Goal: Task Accomplishment & Management: Manage account settings

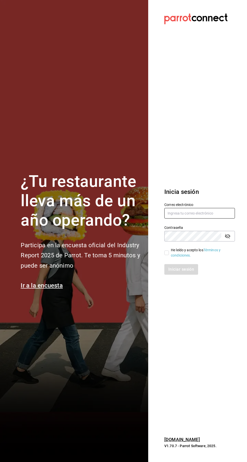
click at [210, 218] on input "text" at bounding box center [199, 213] width 70 height 11
type input "fernandaorona@gmail.com"
click at [173, 257] on link "Términos y condiciones." at bounding box center [196, 252] width 50 height 9
click at [195, 218] on input "text" at bounding box center [199, 213] width 70 height 11
type input "fernandaorona@gmail.com"
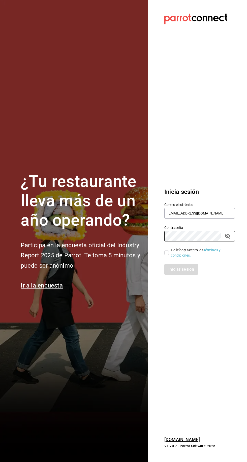
click at [166, 255] on input "He leído y acepto los Términos y condiciones." at bounding box center [166, 252] width 5 height 5
checkbox input "true"
click at [179, 274] on button "Iniciar sesión" at bounding box center [181, 269] width 34 height 11
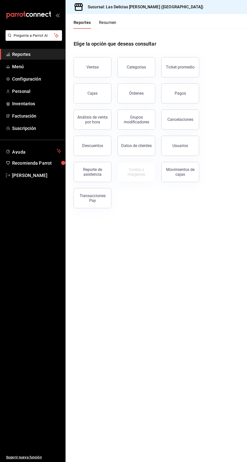
click at [39, 80] on span "Configuración" at bounding box center [36, 78] width 49 height 7
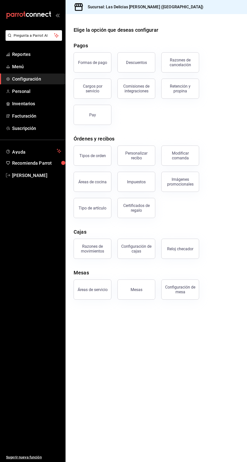
click at [133, 165] on div "Personalizar recibo" at bounding box center [133, 152] width 44 height 26
click at [135, 159] on div "Personalizar recibo" at bounding box center [136, 156] width 31 height 10
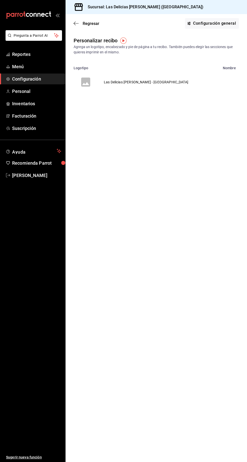
click at [150, 84] on td "Las Delicias Asadero Sonorense - BC" at bounding box center [146, 82] width 96 height 24
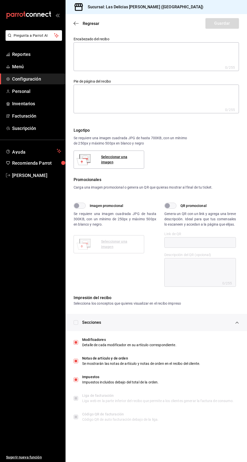
click at [41, 118] on span "Facturación" at bounding box center [36, 115] width 49 height 7
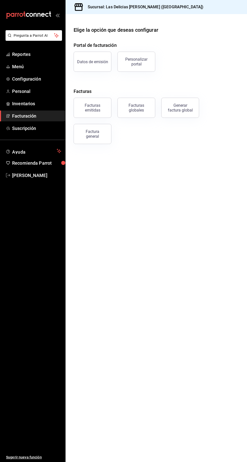
click at [101, 70] on button "Datos de emisión" at bounding box center [92, 62] width 38 height 20
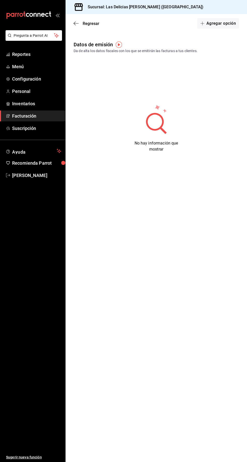
click at [81, 23] on span "Regresar" at bounding box center [86, 23] width 26 height 5
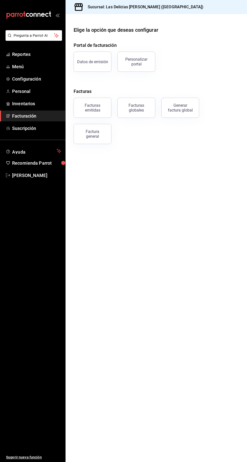
click at [96, 109] on div "Facturas emitidas" at bounding box center [92, 108] width 31 height 10
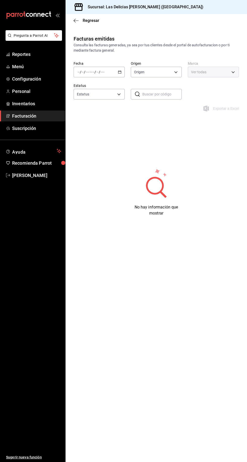
type input "ORDER_INVOICE,GENERAL_INVOICE"
type input "ACTIVE,PENDING_CANCELLATION,CANCELLED,PRE_CANCELLED"
type input "8aec00d4-9222-4bea-9c11-8e580f8c5ae4"
click at [85, 21] on span "Regresar" at bounding box center [91, 20] width 17 height 5
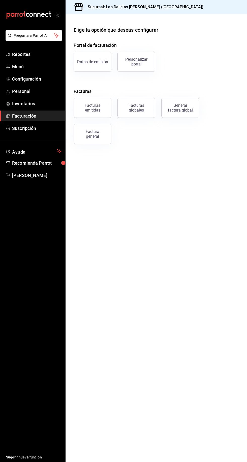
click at [104, 132] on button "Factura general" at bounding box center [92, 134] width 38 height 20
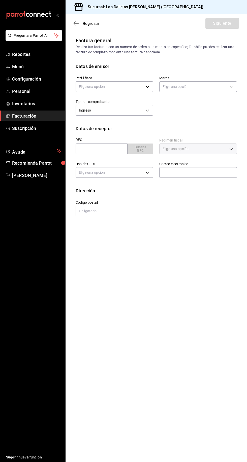
click at [76, 23] on icon "button" at bounding box center [75, 23] width 5 height 0
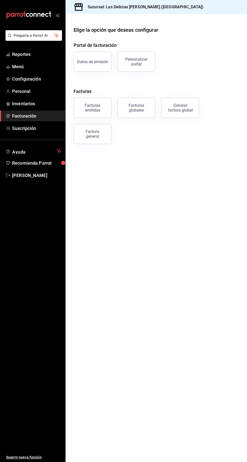
click at [138, 111] on div "Facturas globales" at bounding box center [136, 108] width 31 height 10
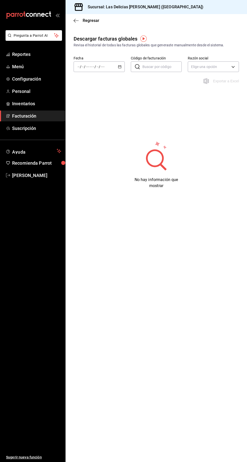
click at [84, 20] on span "Regresar" at bounding box center [91, 20] width 17 height 5
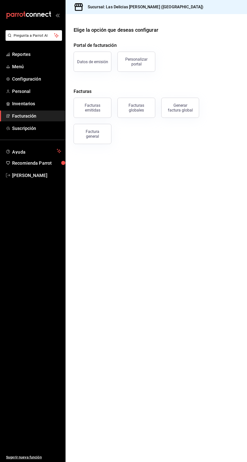
click at [183, 106] on div "Generar factura global" at bounding box center [179, 108] width 25 height 10
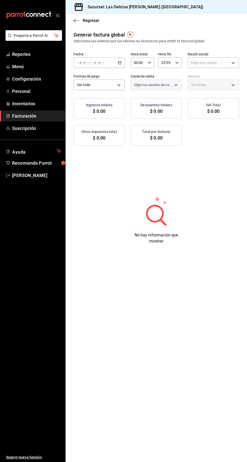
type input "PARROT,UBER_EATS,RAPPI,DIDI_FOOD,ONLINE"
click at [76, 20] on icon "button" at bounding box center [75, 20] width 5 height 5
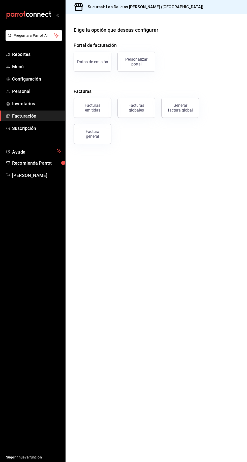
click at [41, 80] on span "Configuración" at bounding box center [36, 78] width 49 height 7
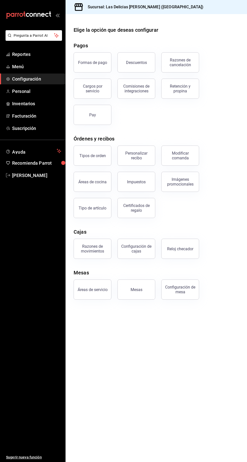
click at [36, 119] on span "Facturación" at bounding box center [36, 115] width 49 height 7
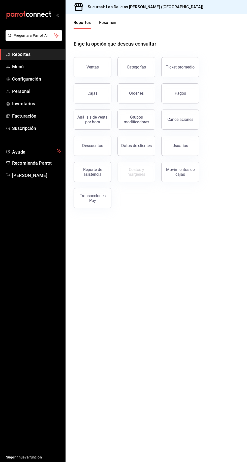
click at [34, 119] on span "Facturación" at bounding box center [36, 115] width 49 height 7
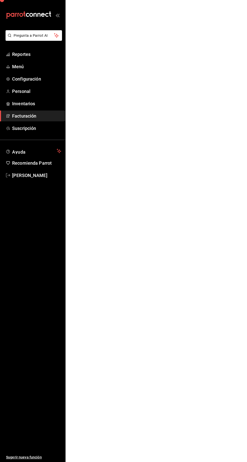
click at [31, 116] on span "Facturación" at bounding box center [36, 115] width 49 height 7
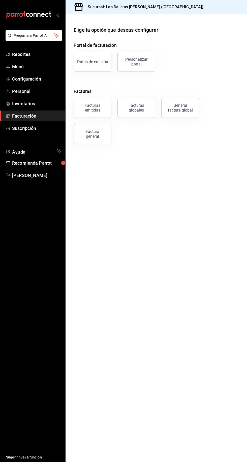
click at [104, 57] on button "Datos de emisión" at bounding box center [92, 62] width 38 height 20
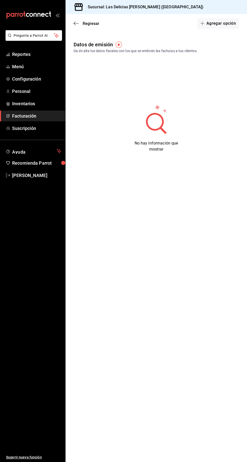
click at [219, 19] on button "Agregar opción" at bounding box center [218, 23] width 42 height 11
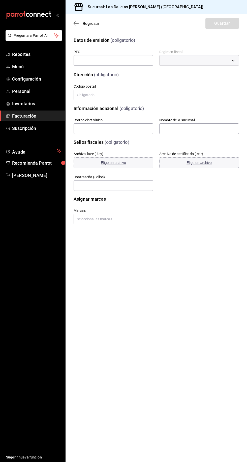
click at [37, 80] on span "Configuración" at bounding box center [36, 78] width 49 height 7
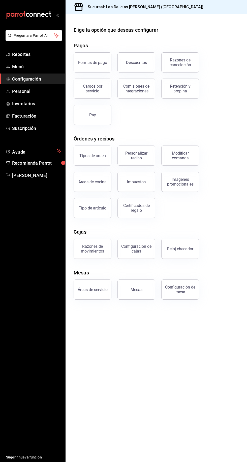
click at [143, 153] on div "Personalizar recibo" at bounding box center [136, 156] width 31 height 10
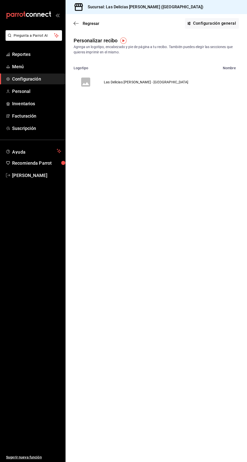
click at [176, 77] on button "Las Delicias [PERSON_NAME] - [GEOGRAPHIC_DATA]" at bounding box center [133, 82] width 137 height 24
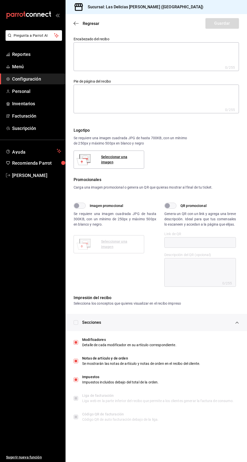
click at [76, 22] on icon "button" at bounding box center [75, 23] width 5 height 5
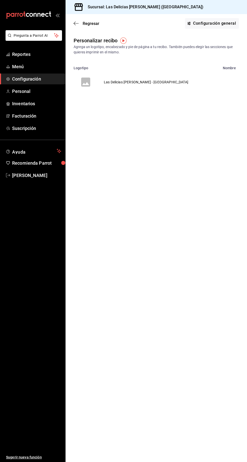
click at [74, 23] on icon "button" at bounding box center [75, 23] width 5 height 0
